Goal: Navigation & Orientation: Go to known website

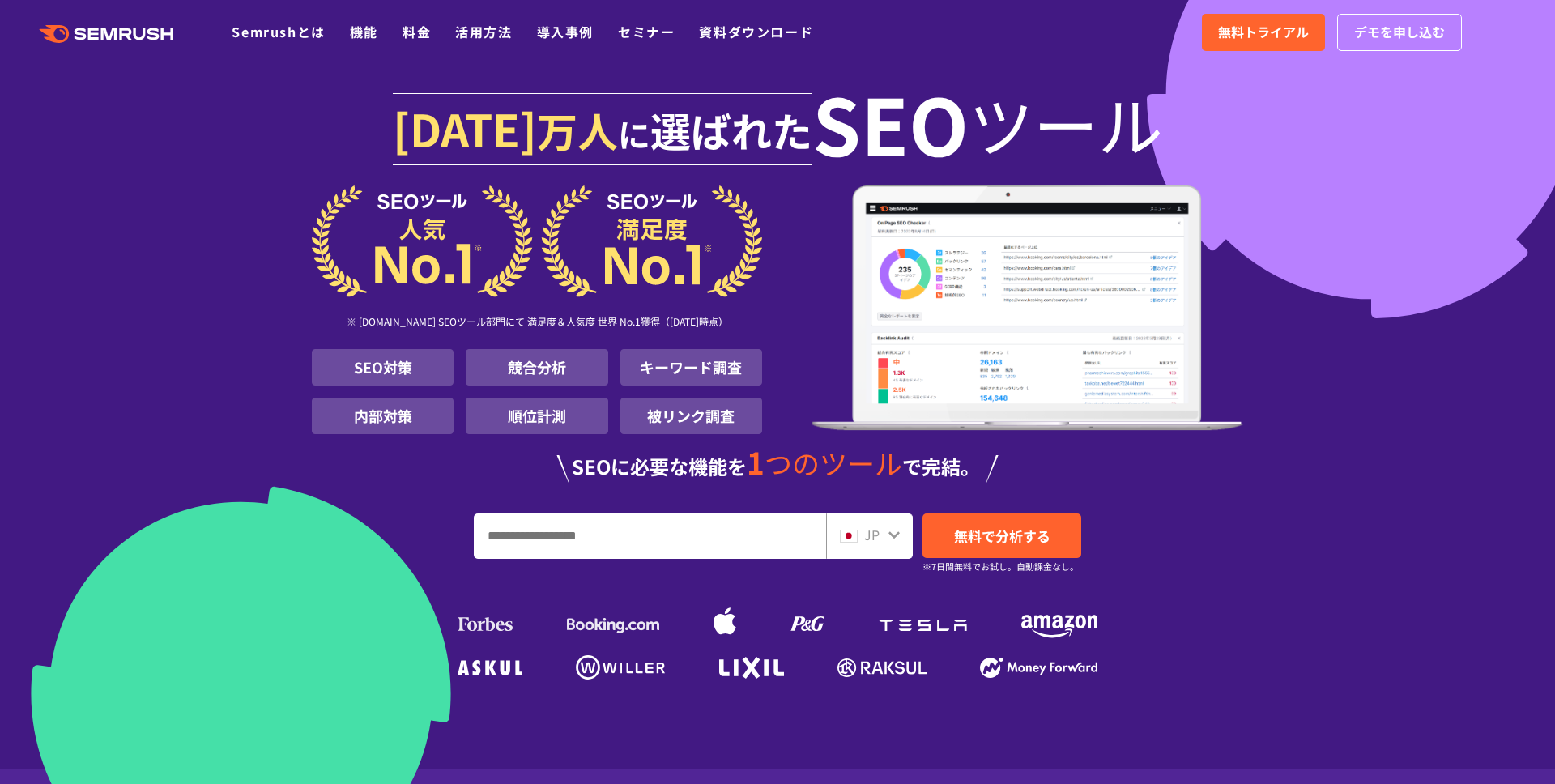
click at [119, 280] on section "[DATE] 万人 に 選ばれた SEO ツール ※ [DOMAIN_NAME] SEOツール部門にて 満足度＆人気度 世界 No.1獲得（[DATE]時点）…" at bounding box center [778, 384] width 1555 height 769
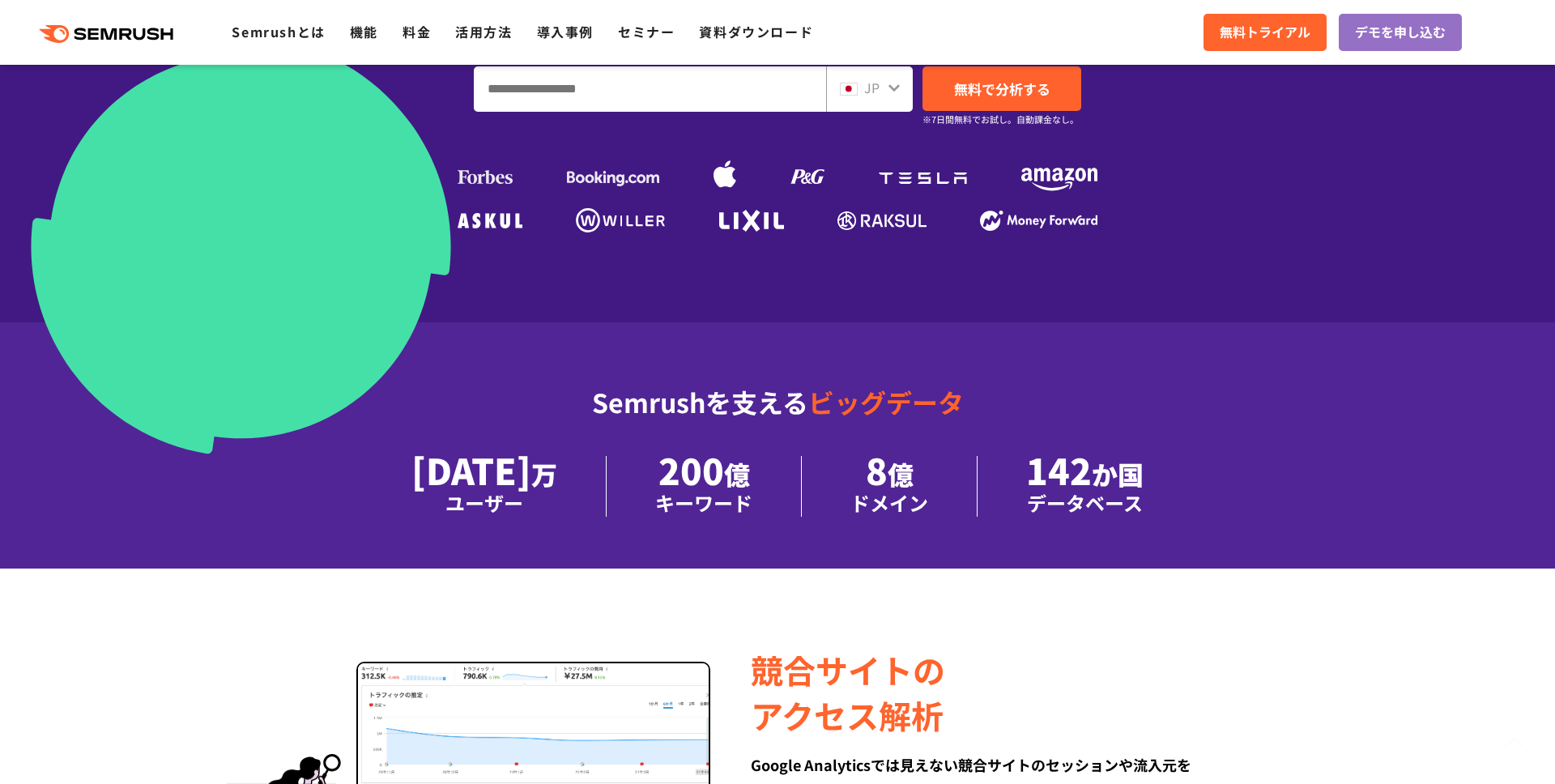
scroll to position [501, 0]
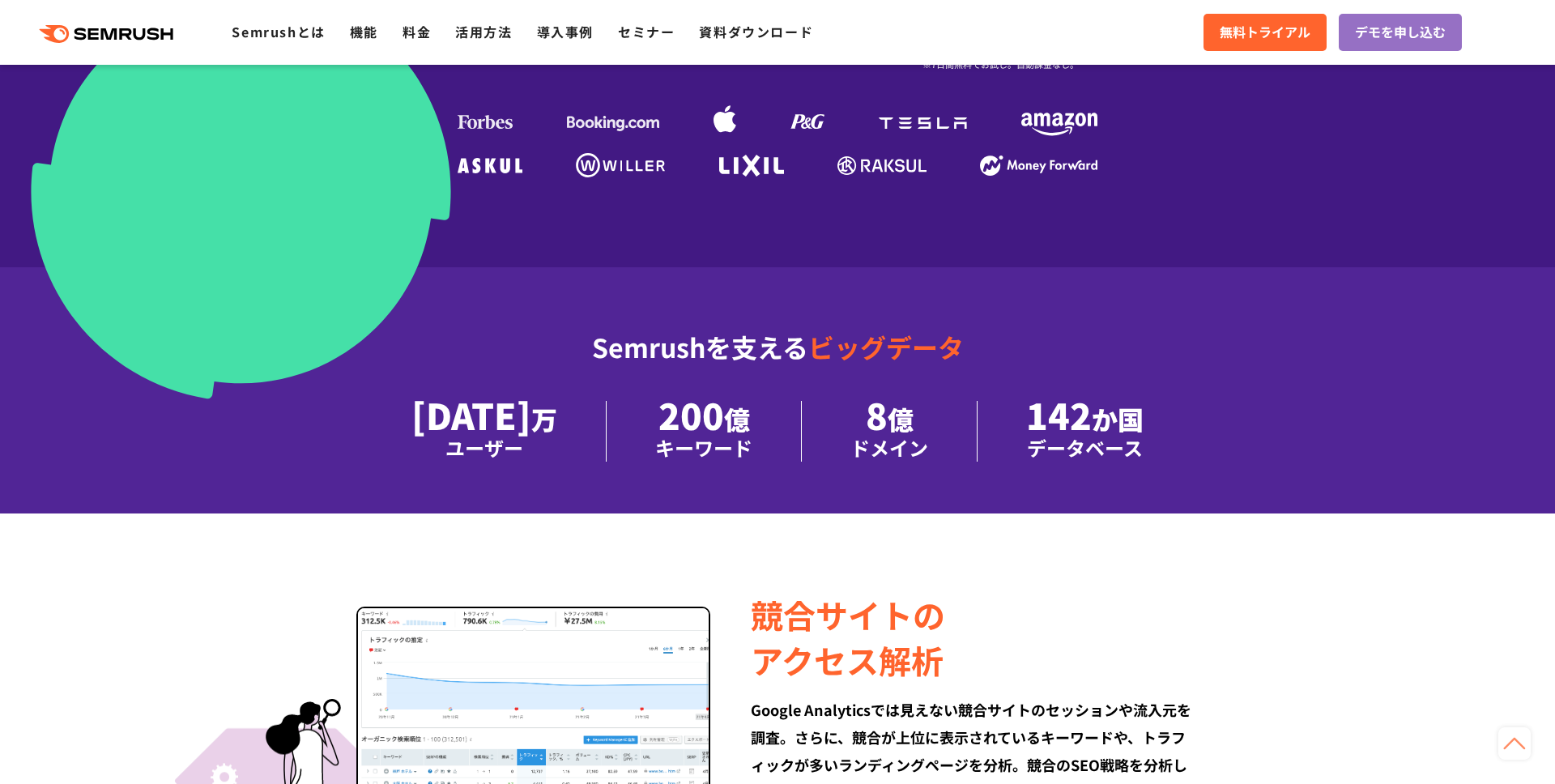
click at [119, 280] on section "1000 万人 に 選ばれた SEO ツール ※ G2.com SEOツール部門にて 満足度＆人気度 世界 No.1獲得（2025年01月時点） SEO対策 …" at bounding box center [778, 6] width 1555 height 1015
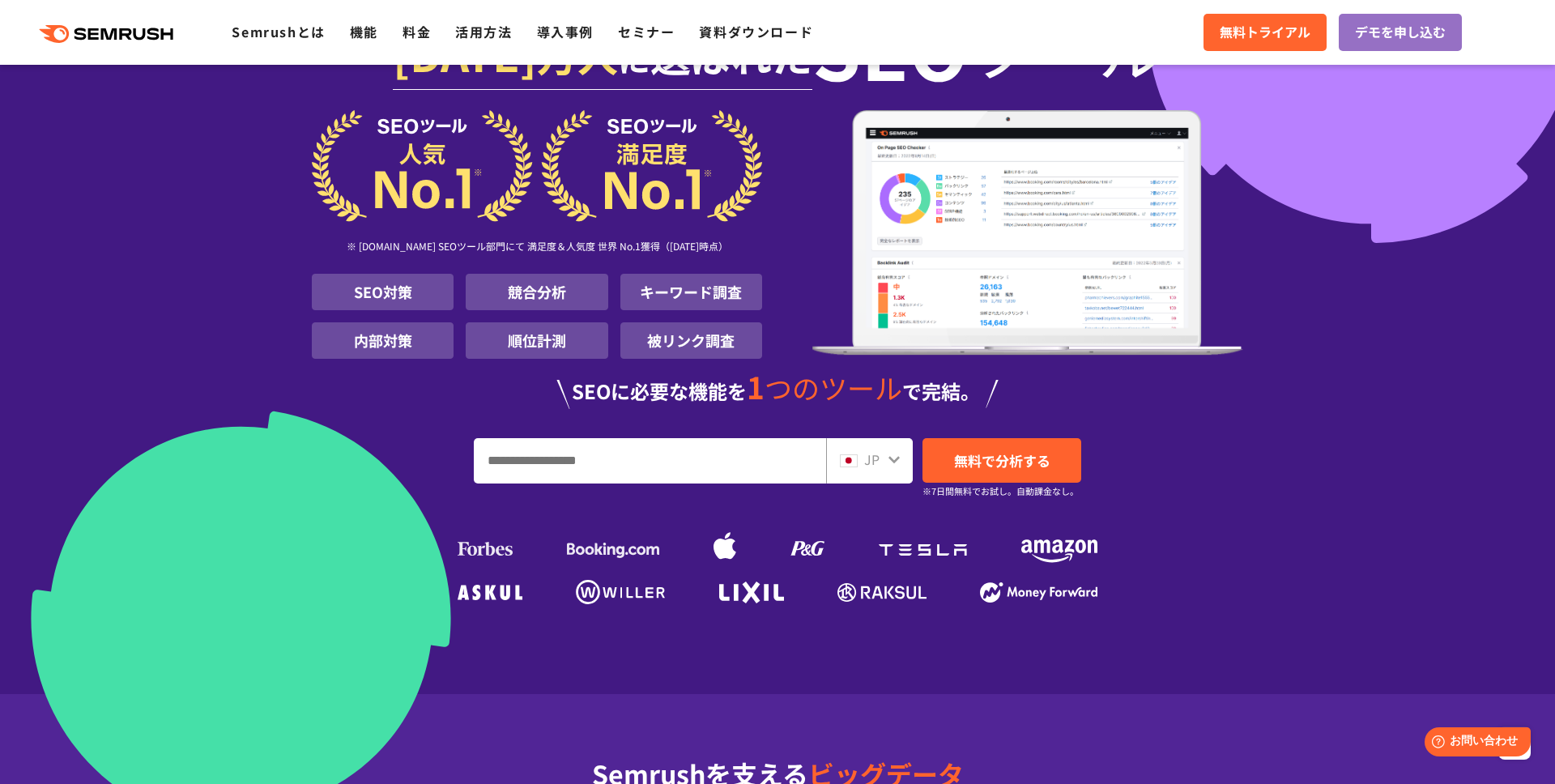
scroll to position [0, 0]
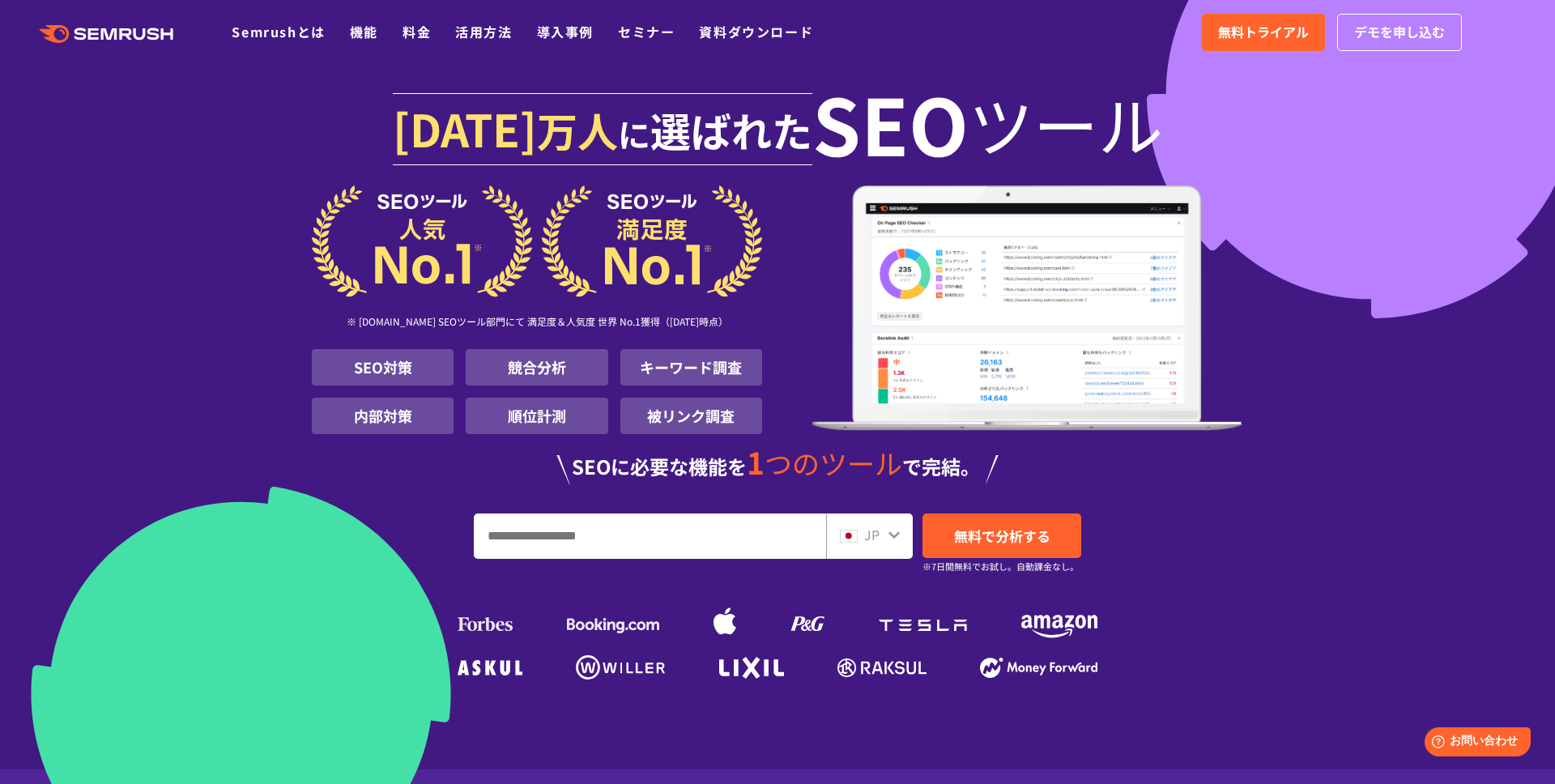
click at [119, 277] on section "1000 万人 に 選ばれた SEO ツール ※ G2.com SEOツール部門にて 満足度＆人気度 世界 No.1獲得（2025年01月時点） SEO対策 …" at bounding box center [778, 384] width 1555 height 769
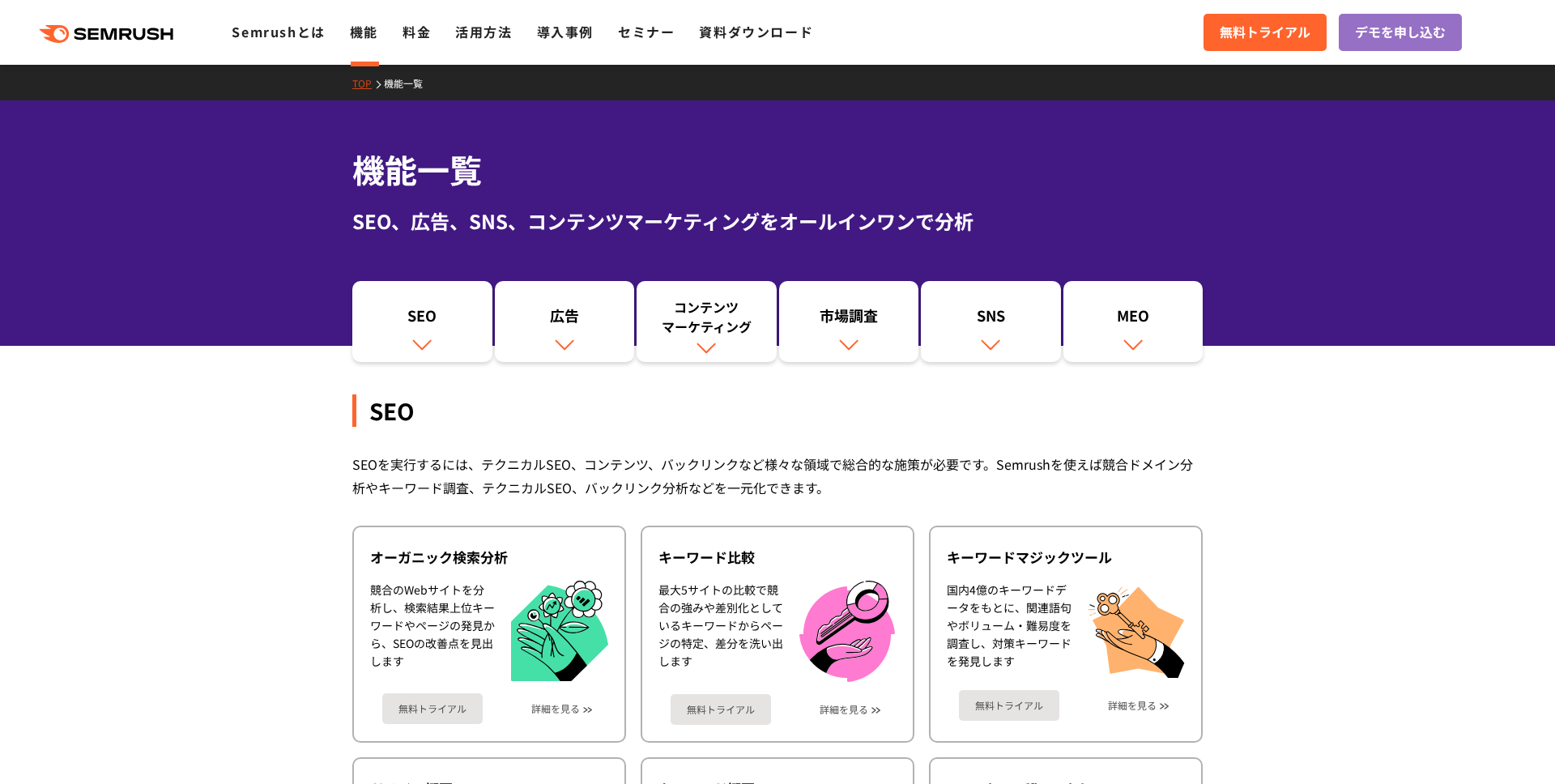
click at [93, 17] on div ".cls {fill: #FF642D;} .cls {fill: #FF642D;} Semrushとは 機能 料金 活用方法 導入事例 セミナー 資料ダウ…" at bounding box center [778, 32] width 1555 height 48
click at [98, 58] on header ".cls-1 {fill: #fff;} .cls {fill: #FF642D;} .cls {fill: #FF642D;} .cls {fill: #F…" at bounding box center [778, 32] width 1555 height 65
click at [98, 50] on div ".cls {fill: #FF642D;} .cls {fill: #FF642D;} Semrushとは 機能 料金 活用方法 導入事例 セミナー 資料ダウ…" at bounding box center [778, 32] width 1555 height 48
click at [103, 47] on div ".cls {fill: #FF642D;} .cls {fill: #FF642D;} Semrushとは 機能 料金 活用方法 導入事例 セミナー 資料ダウ…" at bounding box center [778, 32] width 1555 height 48
click at [108, 41] on icon ".cls {fill: #FF642D;}" at bounding box center [108, 34] width 183 height 17
